Goal: Navigation & Orientation: Find specific page/section

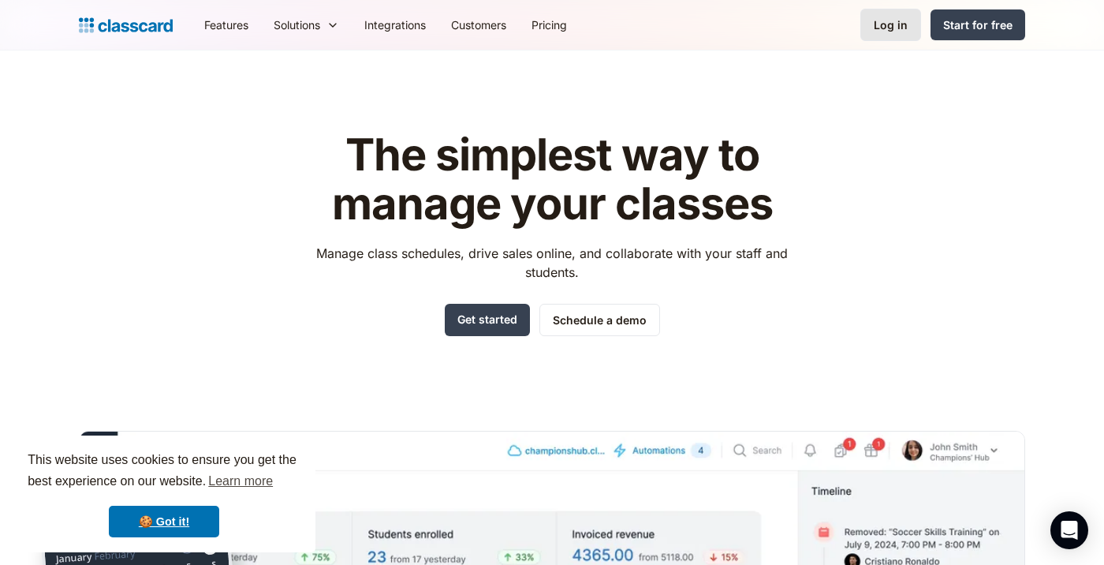
click at [891, 31] on div "Log in" at bounding box center [891, 25] width 34 height 17
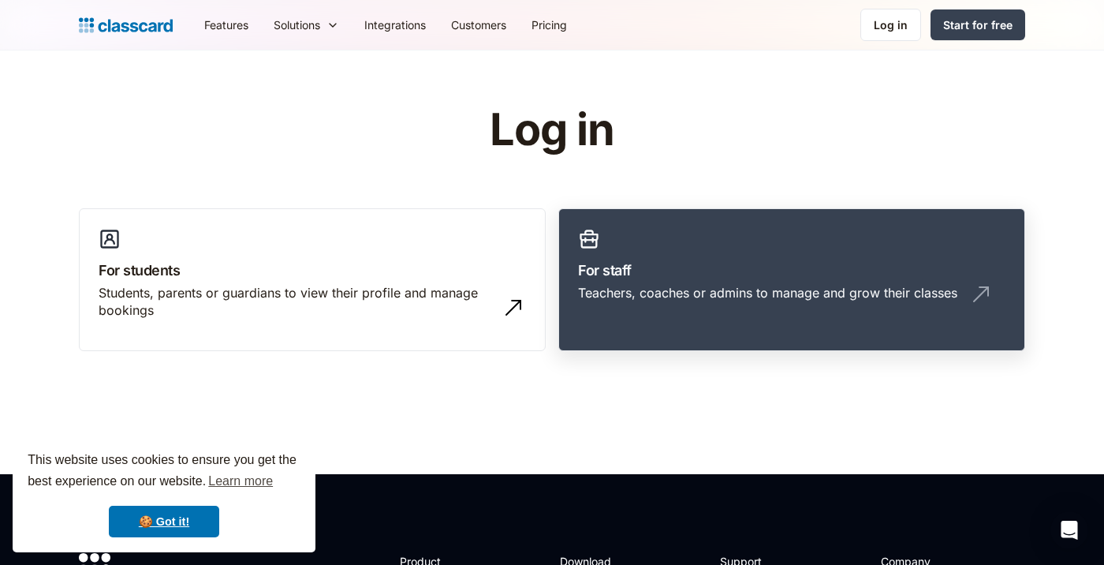
click at [672, 270] on h3 "For staff" at bounding box center [792, 270] width 428 height 21
